Goal: Task Accomplishment & Management: Manage account settings

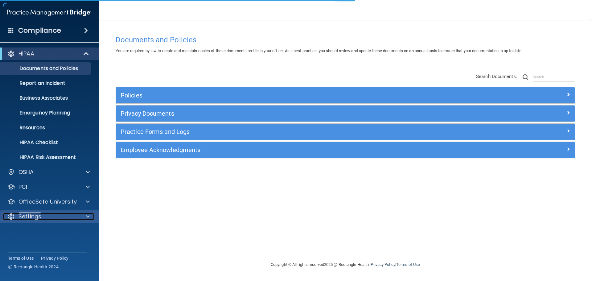
click at [82, 218] on div at bounding box center [86, 216] width 15 height 7
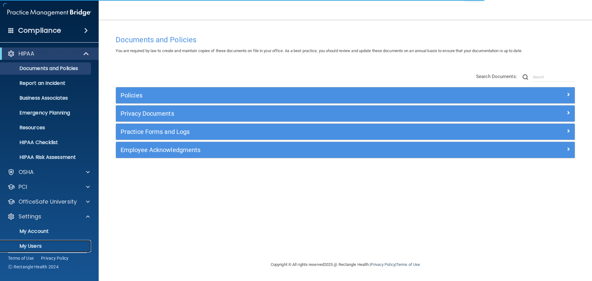
click at [40, 246] on p "My Users" at bounding box center [46, 246] width 84 height 6
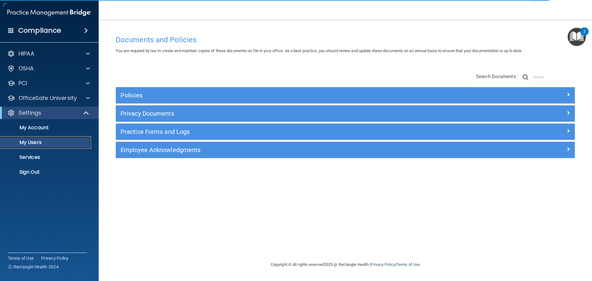
select select "20"
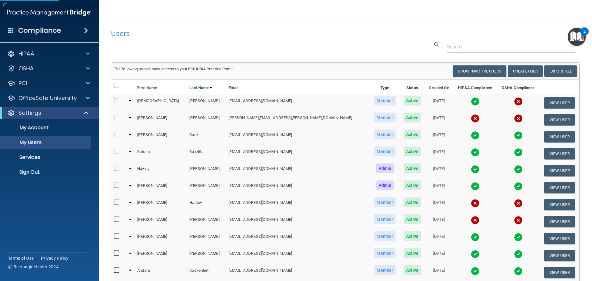
click at [454, 46] on input "text" at bounding box center [511, 46] width 128 height 11
paste input "sheryl.bostwick@gmail.com"
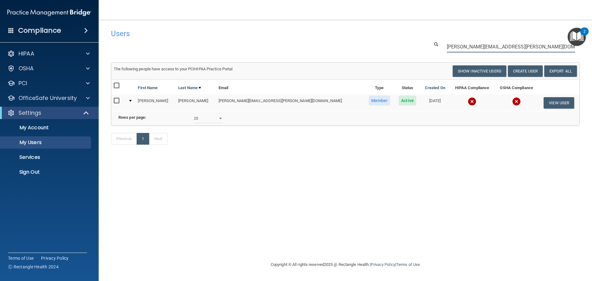
type input "sheryl.bostwick@gmail.com"
click at [116, 101] on input "checkbox" at bounding box center [117, 100] width 7 height 5
checkbox input "true"
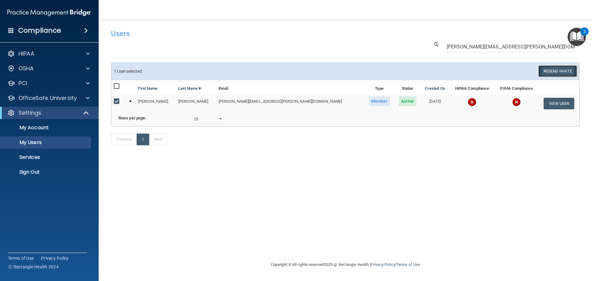
click at [563, 68] on button "Resend Invite" at bounding box center [557, 70] width 39 height 11
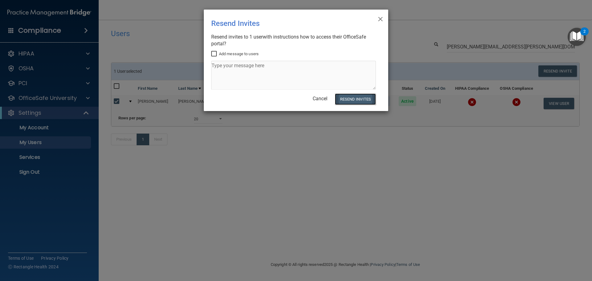
click at [354, 99] on button "Resend Invites" at bounding box center [355, 98] width 41 height 11
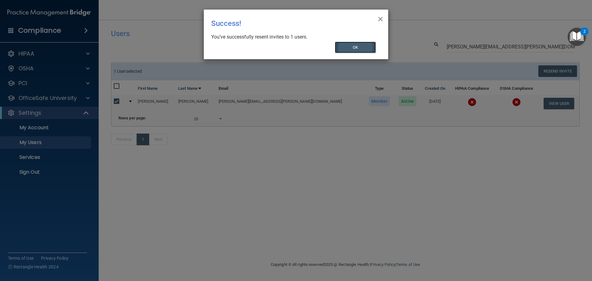
click at [368, 45] on button "OK" at bounding box center [355, 47] width 41 height 11
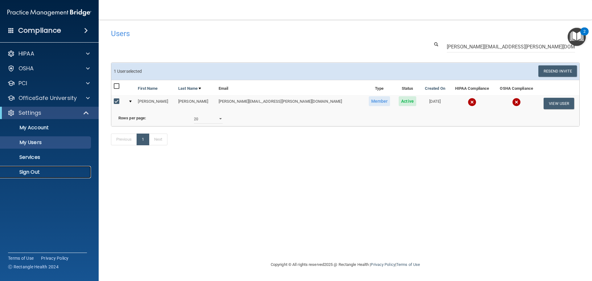
click at [45, 171] on p "Sign Out" at bounding box center [46, 172] width 84 height 6
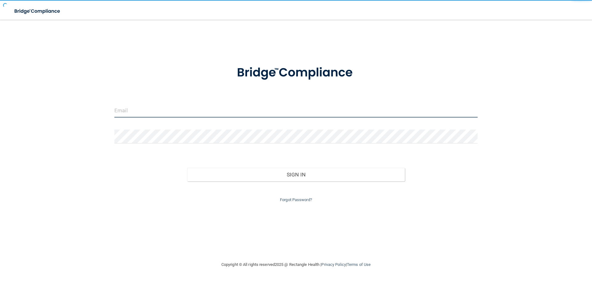
type input "[EMAIL_ADDRESS][DOMAIN_NAME]"
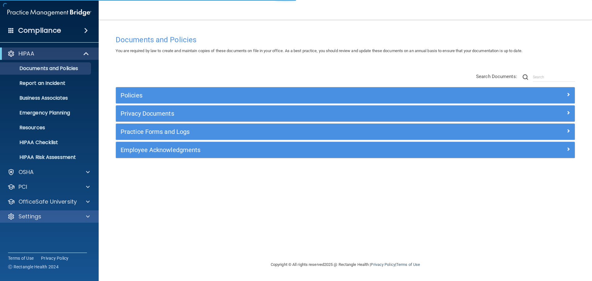
click at [72, 211] on div "Settings" at bounding box center [49, 216] width 99 height 12
click at [70, 215] on div "Settings" at bounding box center [41, 216] width 76 height 7
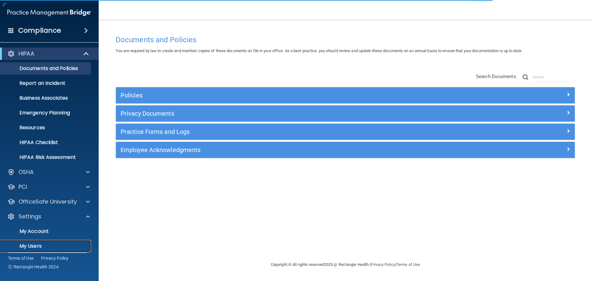
click at [41, 242] on link "My Users" at bounding box center [42, 246] width 97 height 12
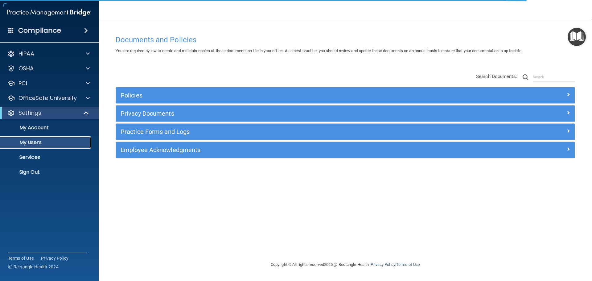
select select "20"
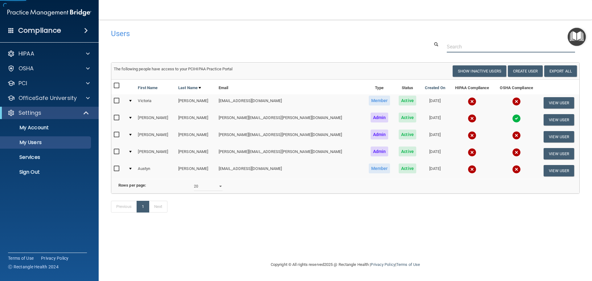
click at [478, 46] on input "text" at bounding box center [511, 46] width 128 height 11
paste input "victoriabarich03@gmail.com"
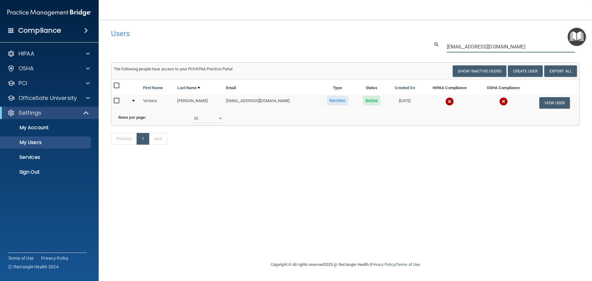
type input "victoriabarich03@gmail.com"
click at [445, 104] on img at bounding box center [449, 101] width 9 height 9
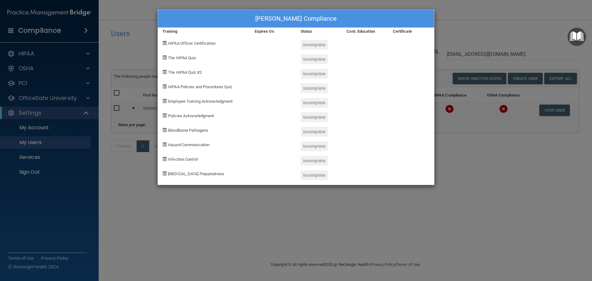
click at [477, 165] on div "Victoria Barich's Compliance Training Expires On Status Cont. Education Certifi…" at bounding box center [296, 140] width 592 height 281
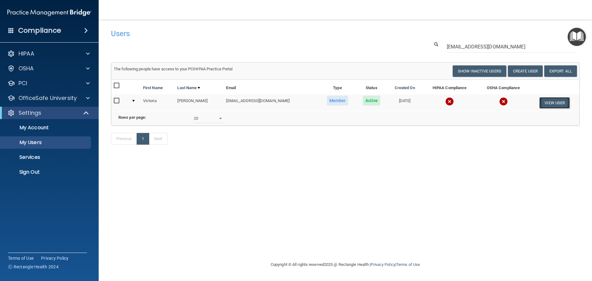
click at [554, 108] on button "View User" at bounding box center [554, 102] width 31 height 11
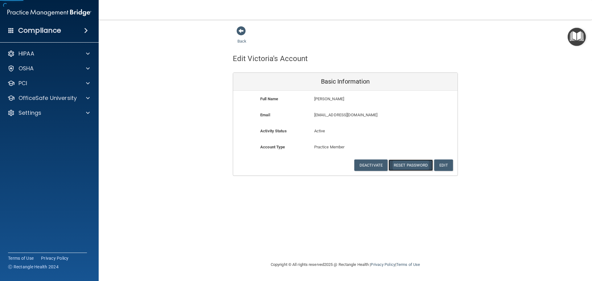
click at [410, 167] on button "Reset Password" at bounding box center [410, 164] width 44 height 11
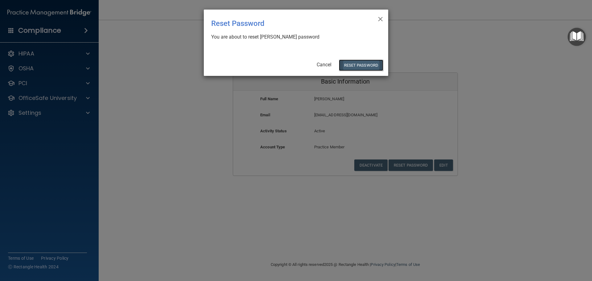
click at [353, 65] on button "Reset Password" at bounding box center [361, 64] width 44 height 11
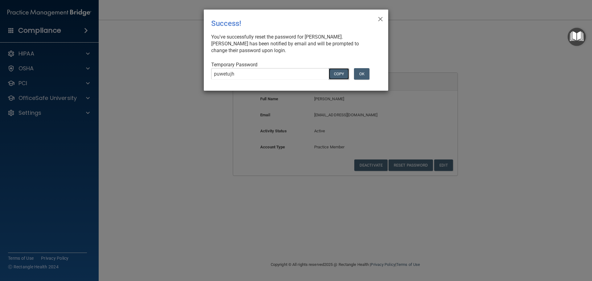
click at [336, 73] on button "COPY" at bounding box center [339, 73] width 20 height 11
click at [302, 15] on div "Success!" at bounding box center [283, 23] width 144 height 18
click at [362, 70] on button "OK" at bounding box center [361, 73] width 15 height 11
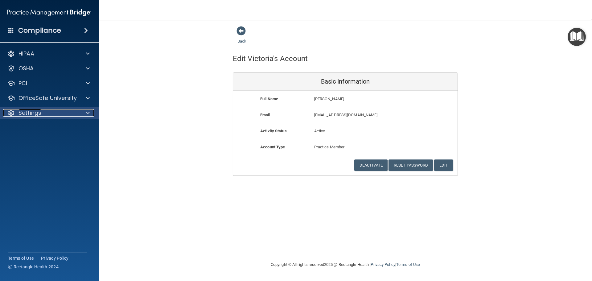
click at [82, 116] on div at bounding box center [86, 112] width 15 height 7
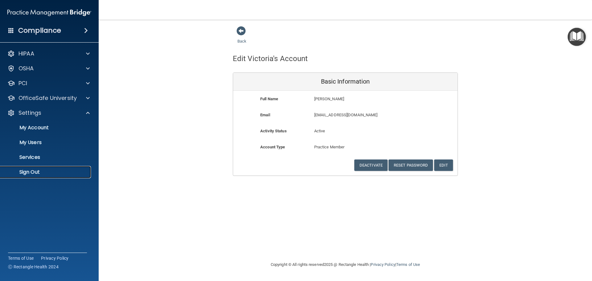
click at [38, 174] on p "Sign Out" at bounding box center [46, 172] width 84 height 6
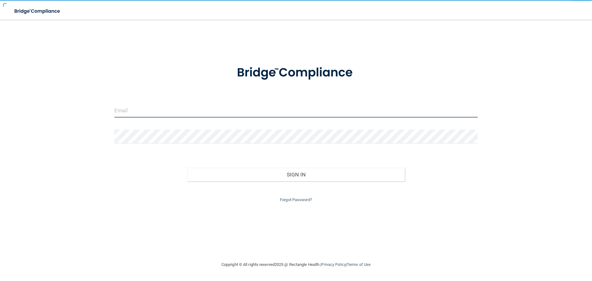
type input "cfletcher@rectanglehealth.com"
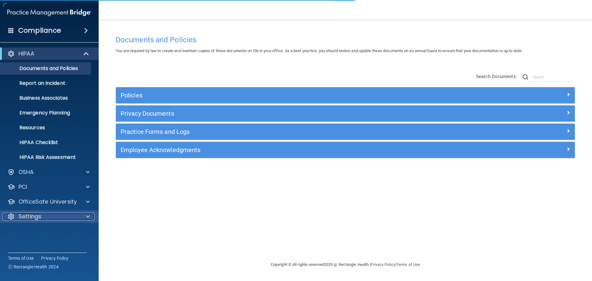
click at [69, 214] on div "Settings" at bounding box center [41, 216] width 76 height 7
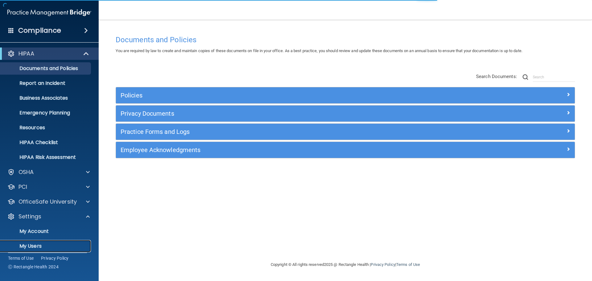
click at [47, 241] on link "My Users" at bounding box center [42, 246] width 97 height 12
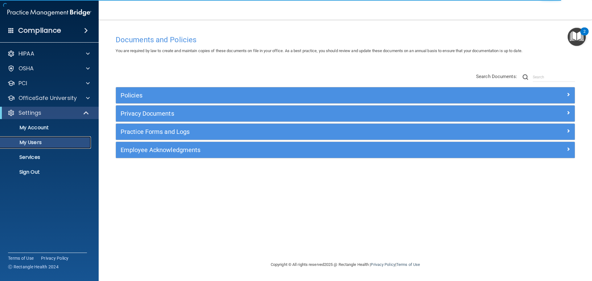
select select "20"
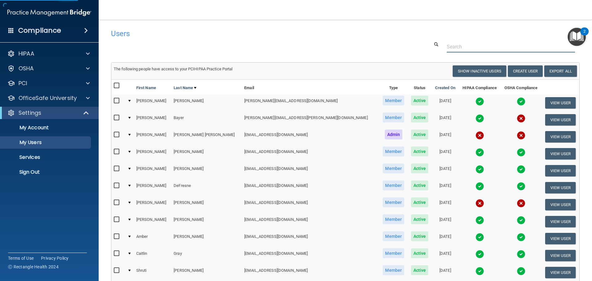
click at [454, 48] on input "text" at bounding box center [511, 46] width 128 height 11
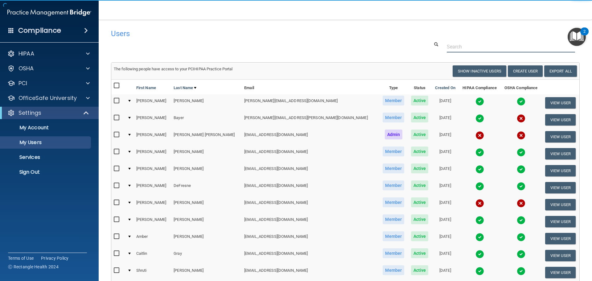
paste input "mattlangness69@gmail.com"
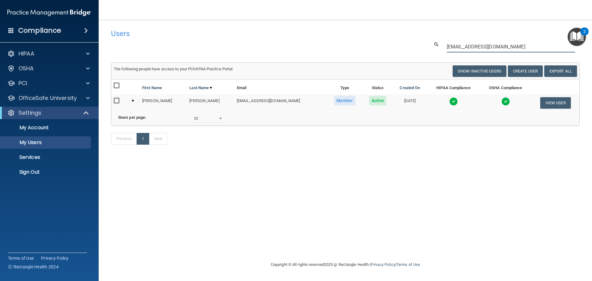
type input "mattlangness69@gmail.com"
click at [449, 100] on img at bounding box center [453, 101] width 9 height 9
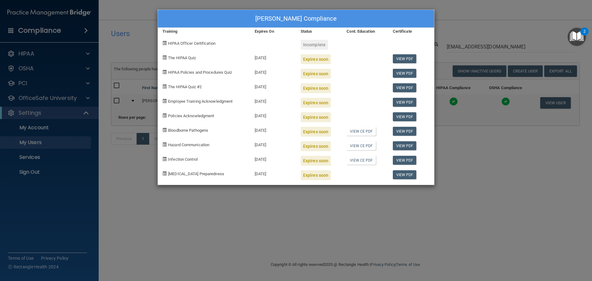
click at [444, 170] on div "Matthew Langness's Compliance Training Expires On Status Cont. Education Certif…" at bounding box center [296, 140] width 592 height 281
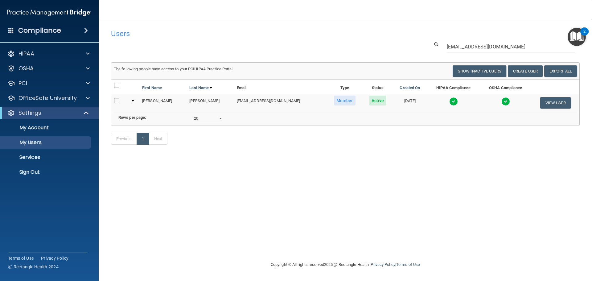
click at [116, 99] on input "checkbox" at bounding box center [117, 100] width 7 height 5
checkbox input "true"
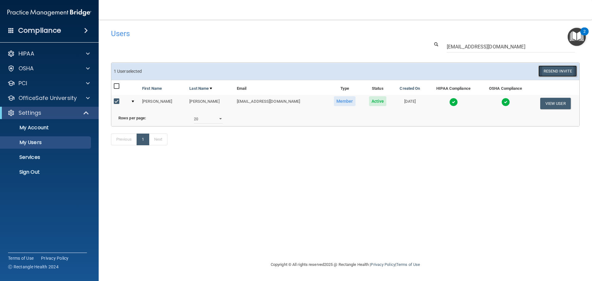
click at [555, 70] on button "Resend Invite" at bounding box center [557, 70] width 39 height 11
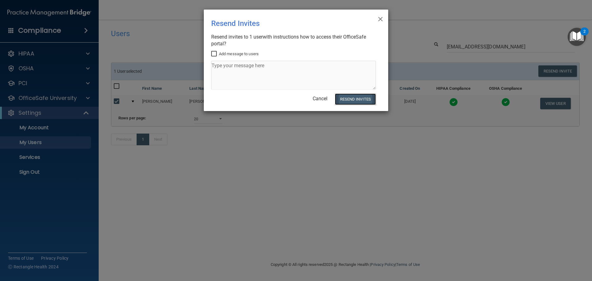
click at [352, 95] on button "Resend Invites" at bounding box center [355, 98] width 41 height 11
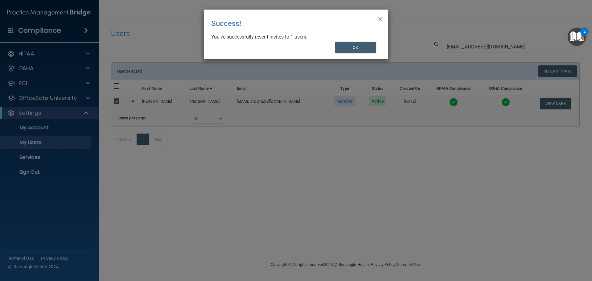
click at [291, 195] on div "× Close Success! You’ve successfully resent invites to 1 users. OK" at bounding box center [296, 140] width 592 height 281
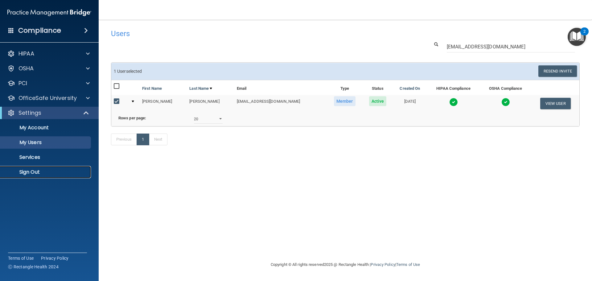
click at [35, 170] on p "Sign Out" at bounding box center [46, 172] width 84 height 6
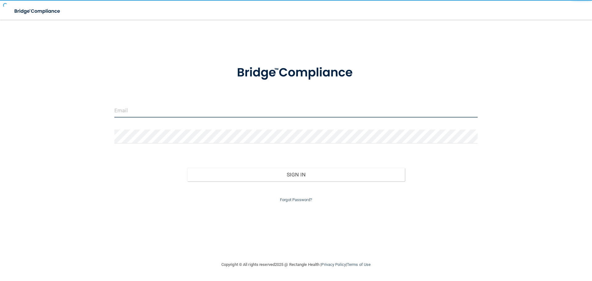
type input "cfletcher@rectanglehealth.com"
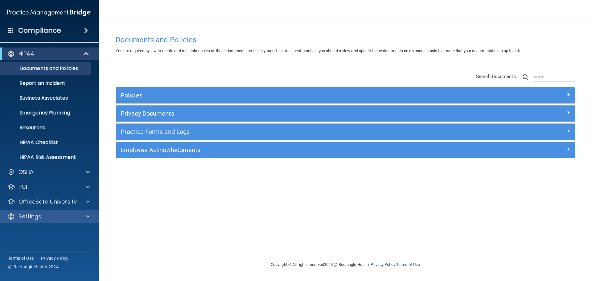
click at [34, 212] on div "Settings" at bounding box center [49, 216] width 99 height 12
click at [47, 215] on div "Settings" at bounding box center [41, 216] width 76 height 7
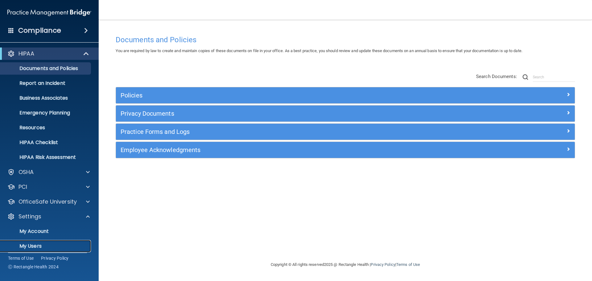
click at [38, 247] on p "My Users" at bounding box center [46, 246] width 84 height 6
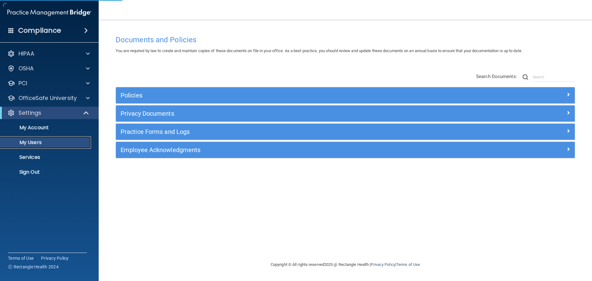
select select "20"
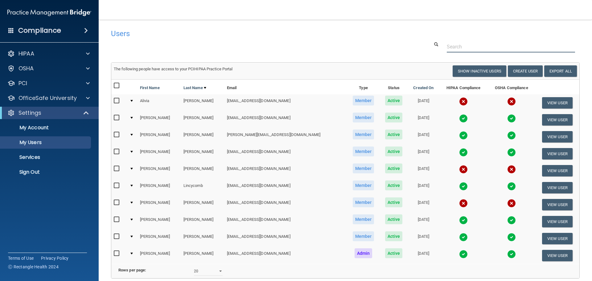
click at [451, 48] on input "text" at bounding box center [511, 46] width 128 height 11
paste input "alivia.1126@gmail.com"
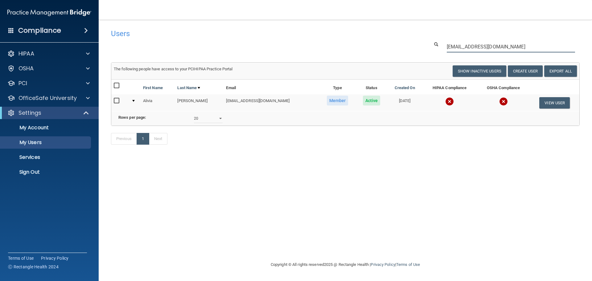
type input "alivia.1126@gmail.com"
click at [445, 104] on img at bounding box center [449, 101] width 9 height 9
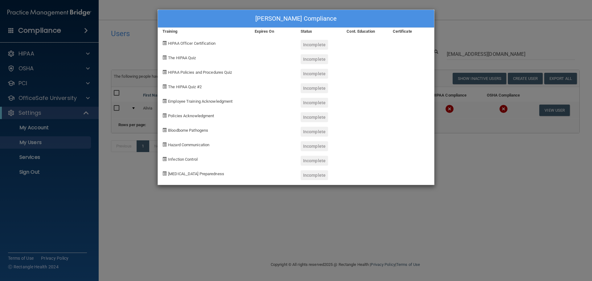
click at [458, 153] on div "Alivia Claypool's Compliance Training Expires On Status Cont. Education Certifi…" at bounding box center [296, 140] width 592 height 281
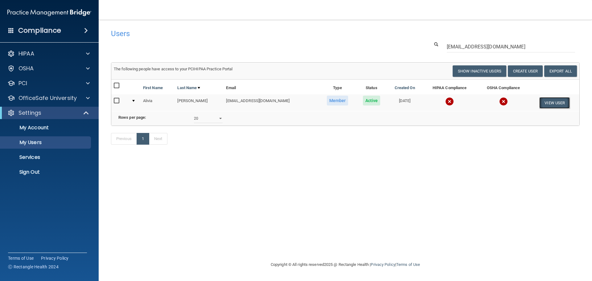
click at [550, 103] on button "View User" at bounding box center [554, 102] width 31 height 11
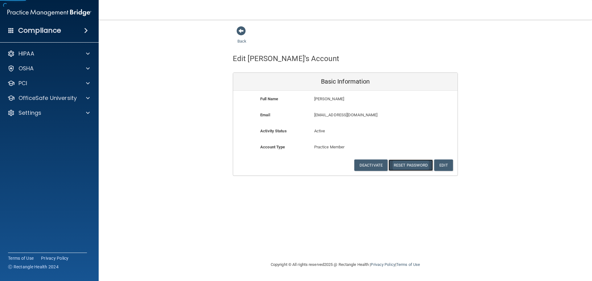
click at [405, 162] on button "Reset Password" at bounding box center [410, 164] width 44 height 11
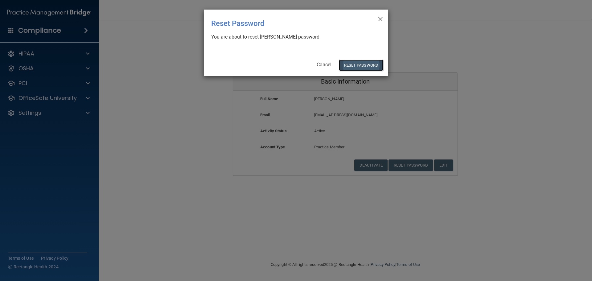
click at [356, 67] on button "Reset Password" at bounding box center [361, 64] width 44 height 11
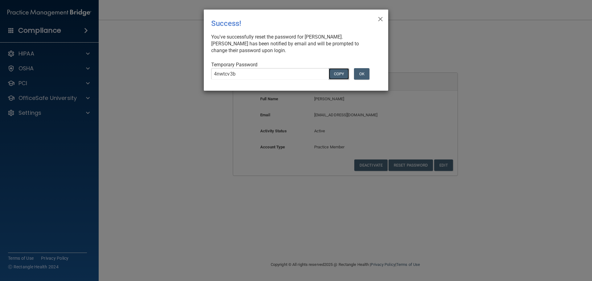
click at [334, 75] on button "COPY" at bounding box center [339, 73] width 20 height 11
click at [413, 50] on div "× Close Success! You've successfully reset the password for Alivia Claypool. Al…" at bounding box center [296, 140] width 592 height 281
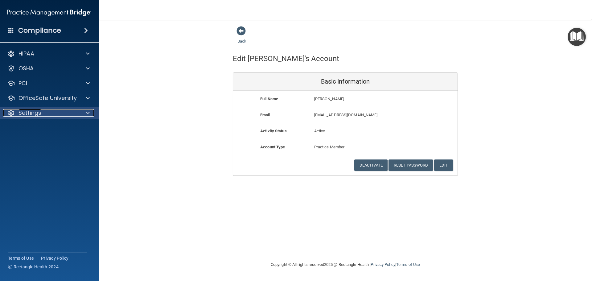
click at [84, 113] on div at bounding box center [86, 112] width 15 height 7
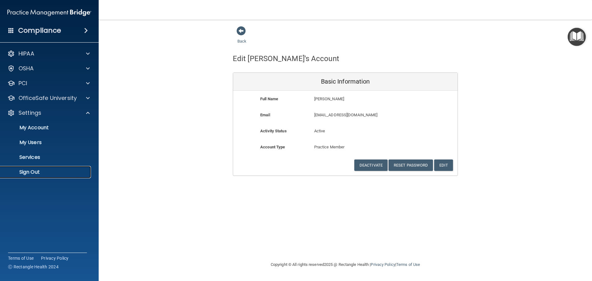
click at [45, 175] on link "Sign Out" at bounding box center [42, 172] width 97 height 12
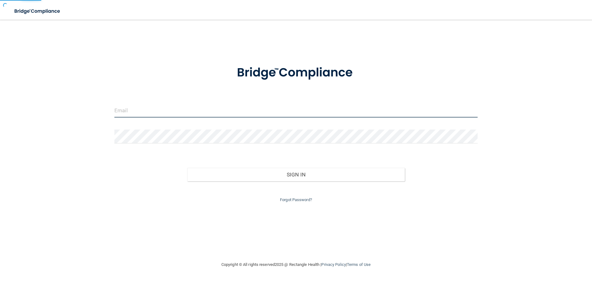
type input "cfletcher@rectanglehealth.com"
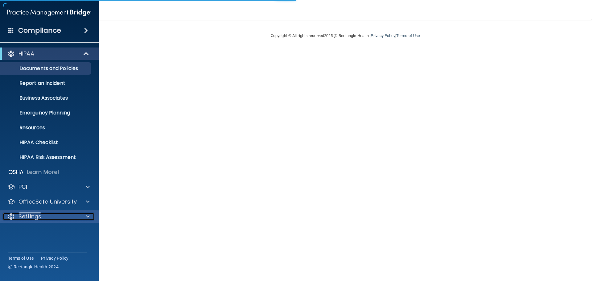
click at [52, 220] on div "Settings" at bounding box center [41, 216] width 76 height 7
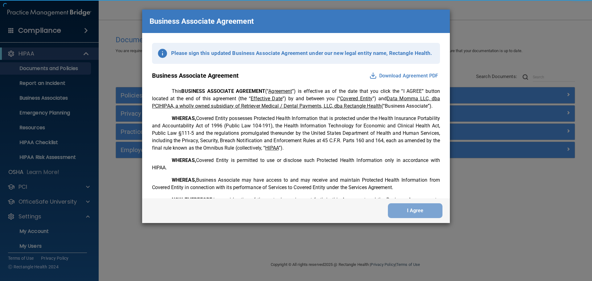
scroll to position [1257, 0]
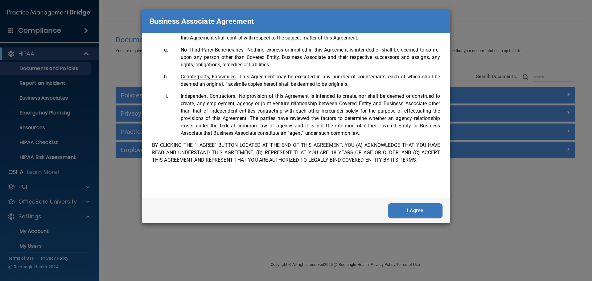
click at [421, 208] on button "I Agree" at bounding box center [415, 210] width 55 height 15
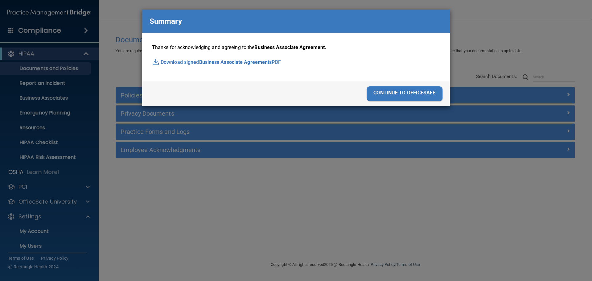
click at [423, 84] on div "continue to officesafe" at bounding box center [296, 93] width 308 height 25
click at [419, 95] on div "continue to officesafe" at bounding box center [404, 93] width 76 height 15
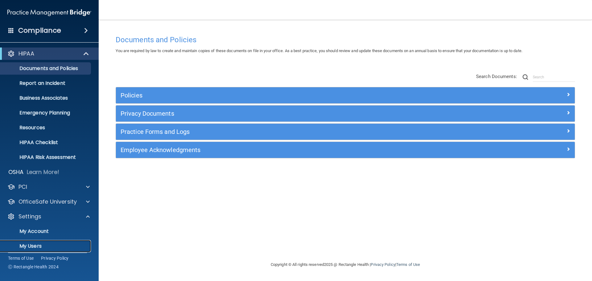
click at [19, 242] on link "My Users" at bounding box center [42, 246] width 97 height 12
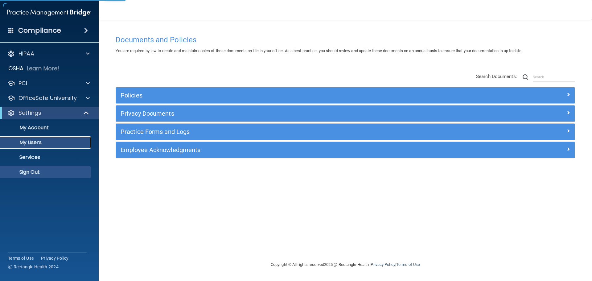
select select "20"
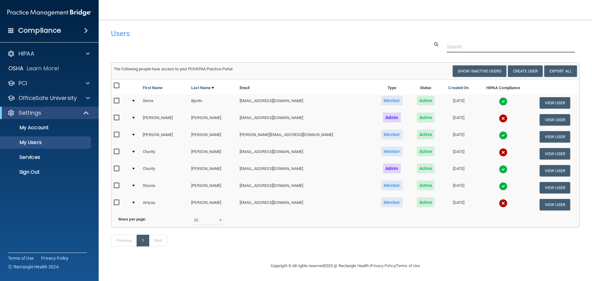
click at [475, 48] on input "text" at bounding box center [511, 46] width 128 height 11
paste input "[EMAIL_ADDRESS][DOMAIN_NAME]"
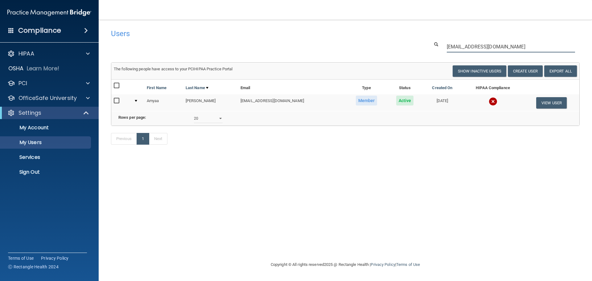
type input "[EMAIL_ADDRESS][DOMAIN_NAME]"
click at [492, 96] on td at bounding box center [492, 102] width 61 height 17
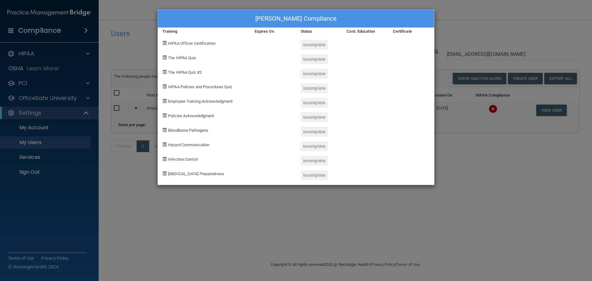
click at [491, 165] on div "[PERSON_NAME] Compliance Training Expires On Status Cont. Education Certificate…" at bounding box center [296, 140] width 592 height 281
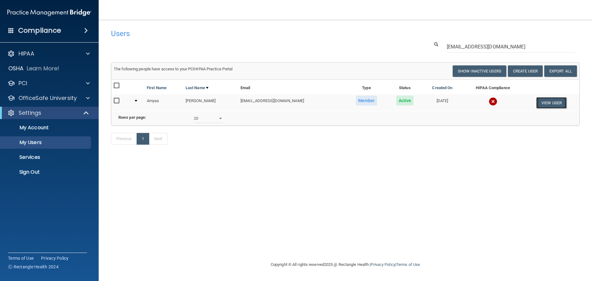
click at [548, 100] on button "View User" at bounding box center [551, 102] width 31 height 11
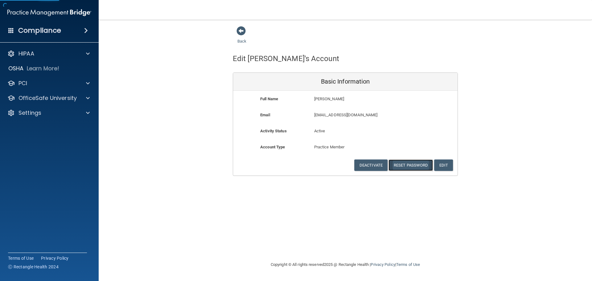
click at [407, 163] on button "Reset Password" at bounding box center [410, 164] width 44 height 11
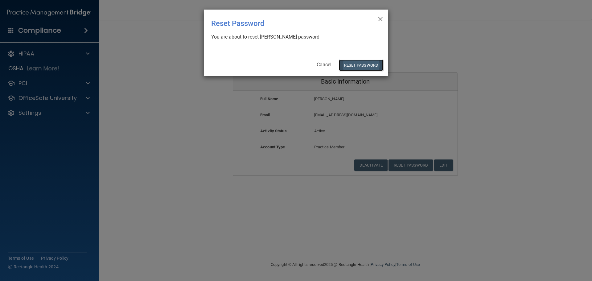
click at [352, 64] on button "Reset Password" at bounding box center [361, 64] width 44 height 11
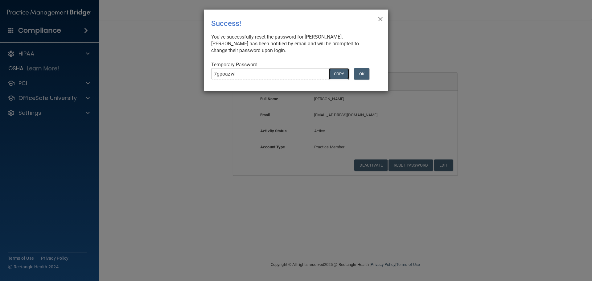
click at [333, 71] on button "COPY" at bounding box center [339, 73] width 20 height 11
drag, startPoint x: 493, startPoint y: 70, endPoint x: 488, endPoint y: 68, distance: 5.3
click at [493, 70] on div "× Close Success! You've successfully reset the password for [PERSON_NAME]. [PER…" at bounding box center [296, 140] width 592 height 281
